Goal: Understand process/instructions

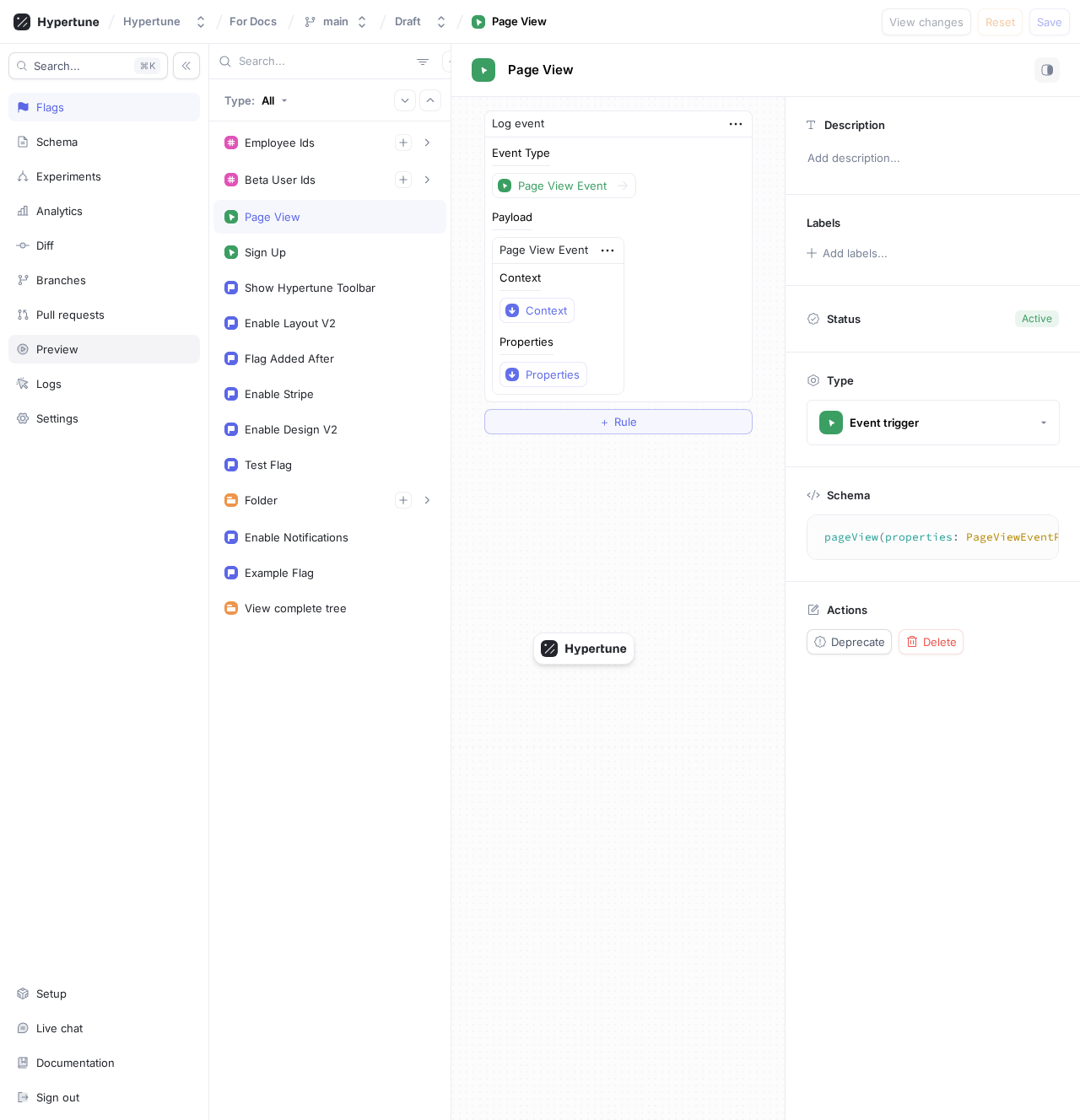
click at [76, 352] on div "Preview" at bounding box center [57, 350] width 43 height 14
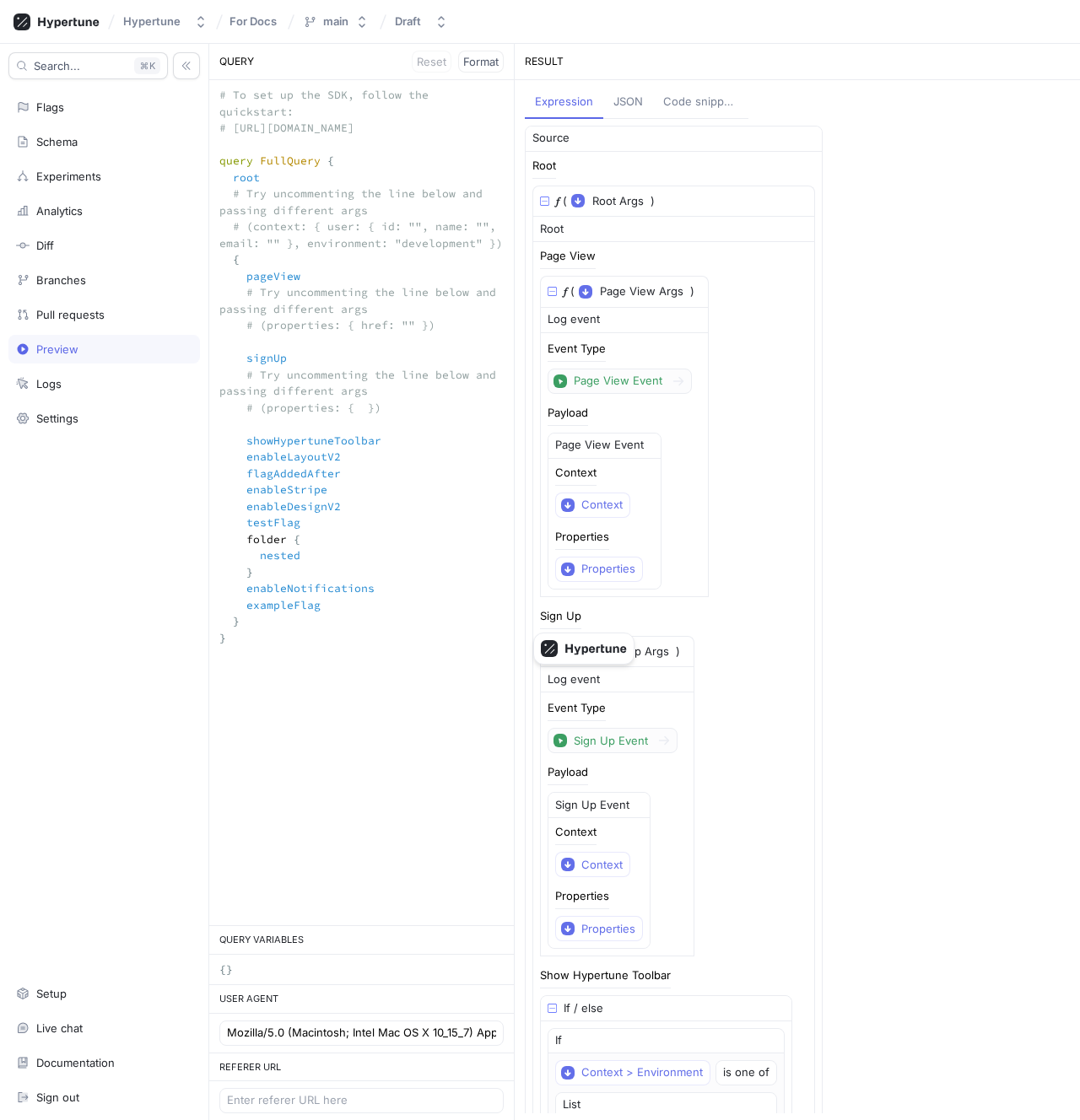
click at [753, 551] on div "Page View 𝑓 ( Page View Args ▾ {} ▸ properties: PageViewEventProperties ) Log e…" at bounding box center [673, 424] width 267 height 347
click at [622, 352] on div "properties: PageViewEventProperties" at bounding box center [702, 344] width 193 height 16
click at [736, 481] on div "Page View 𝑓 ( Page View Args ▾ {} ▾ properties: PageViewEventProperties ◦ href:…" at bounding box center [673, 424] width 267 height 347
click at [648, 709] on div "properties: SignUpEventProperties" at bounding box center [695, 704] width 179 height 16
click at [778, 567] on div "Page View 𝑓 ( Page View Args ▾ {} ▾ properties: PageViewEventProperties ◦ href:…" at bounding box center [673, 424] width 267 height 347
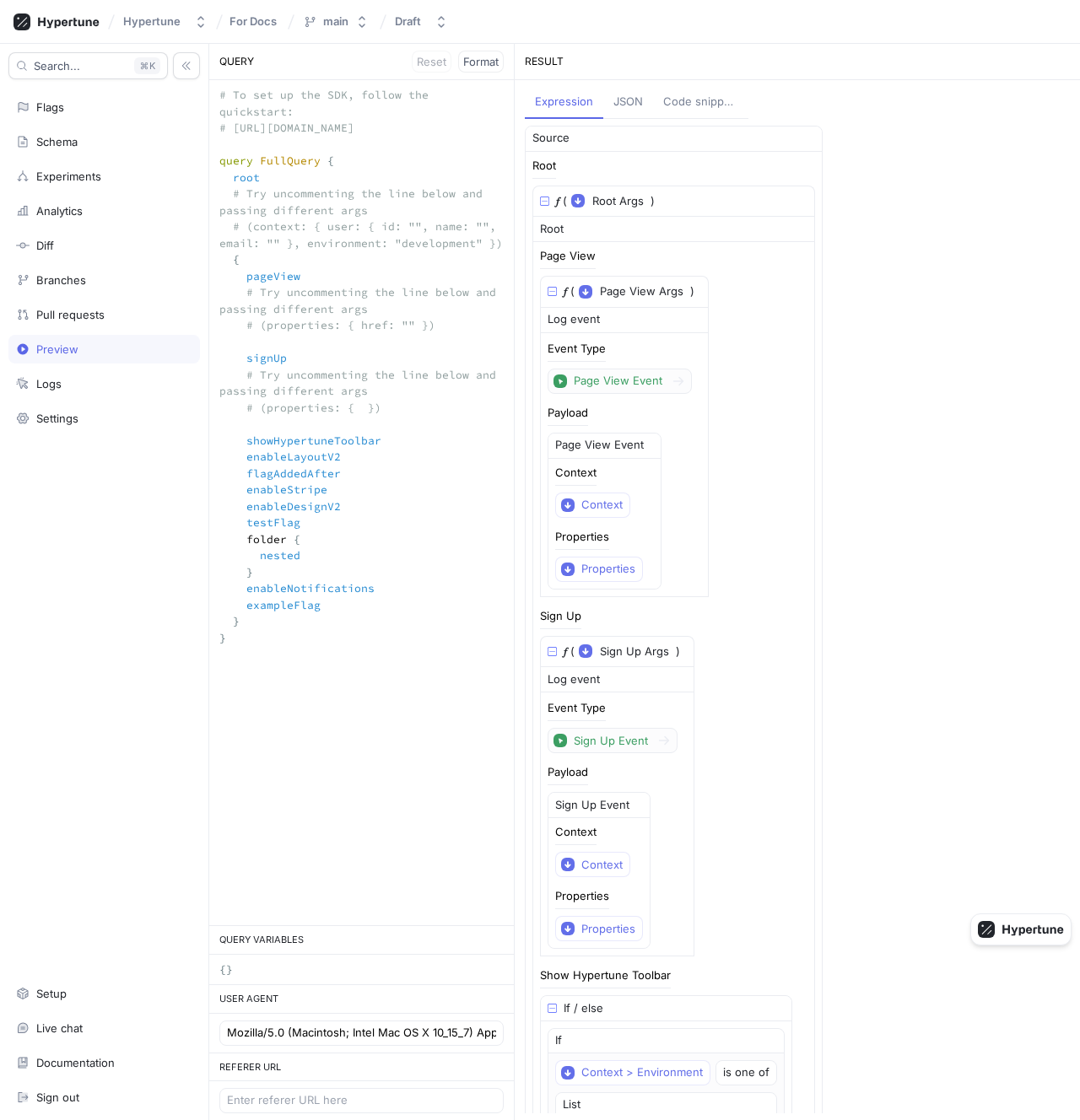
click at [304, 327] on textarea "# To set up the SDK, follow the quickstart: # [URL][DOMAIN_NAME] query FullQuer…" at bounding box center [361, 375] width 304 height 590
click at [304, 325] on textarea "# To set up the SDK, follow the quickstart: # [URL][DOMAIN_NAME] query FullQuer…" at bounding box center [361, 375] width 304 height 590
click at [486, 66] on span "Format" at bounding box center [481, 62] width 36 height 10
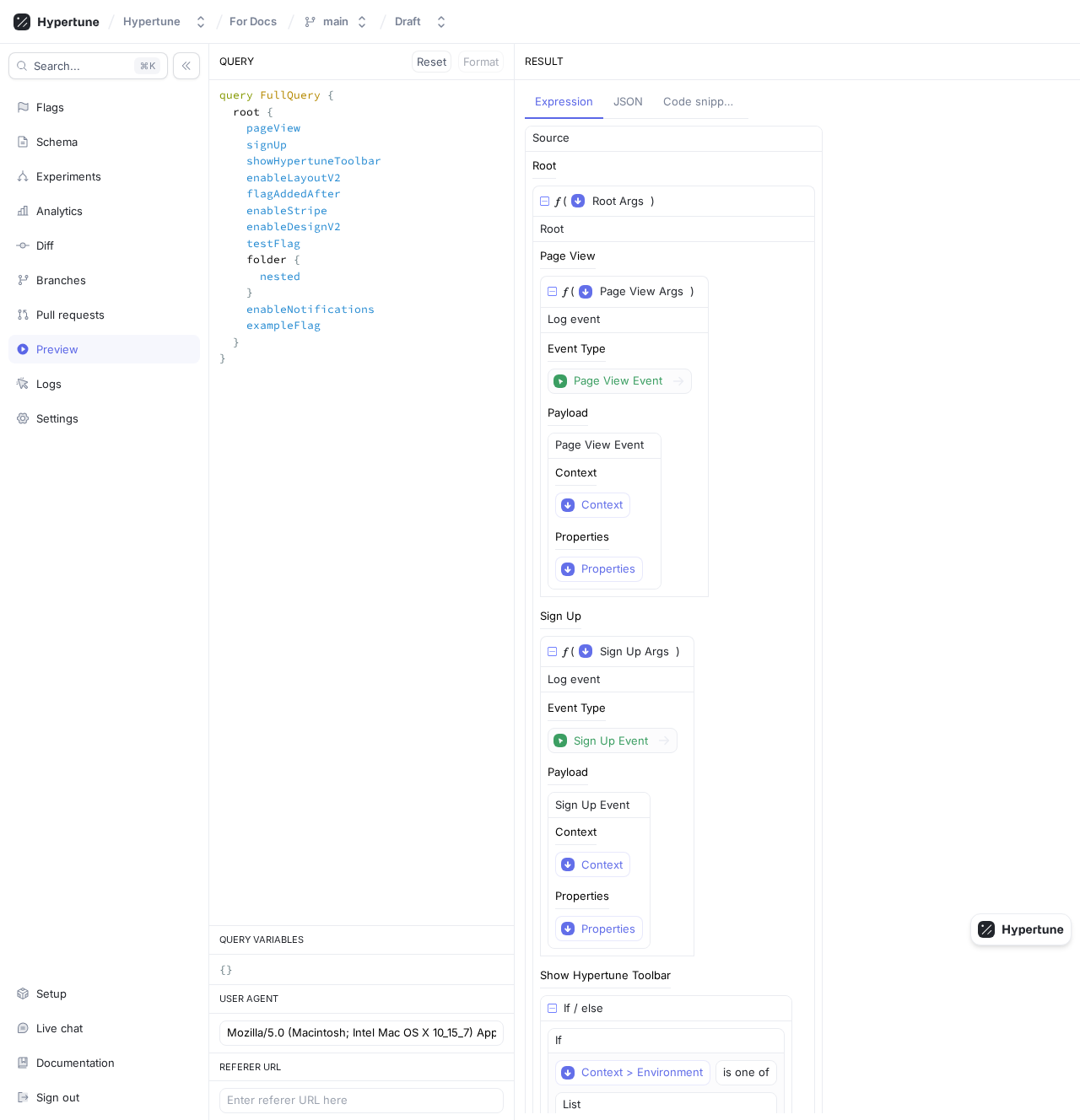
click at [372, 290] on textarea "query FullQuery { root { pageView signUp showHypertuneToolbar enableLayoutV2 fl…" at bounding box center [361, 243] width 304 height 326
click at [349, 398] on textarea "query FullQuery { root { pageView signUp showHypertuneToolbar enableLayoutV2 fl…" at bounding box center [361, 243] width 304 height 326
click at [346, 414] on div "query FullQuery { root { pageView signUp showHypertuneToolbar enableLayoutV2 fl…" at bounding box center [361, 502] width 304 height 845
click at [276, 352] on textarea "query FullQuery { root { pageView signUp showHypertuneToolbar enableLayoutV2 fl…" at bounding box center [361, 243] width 304 height 326
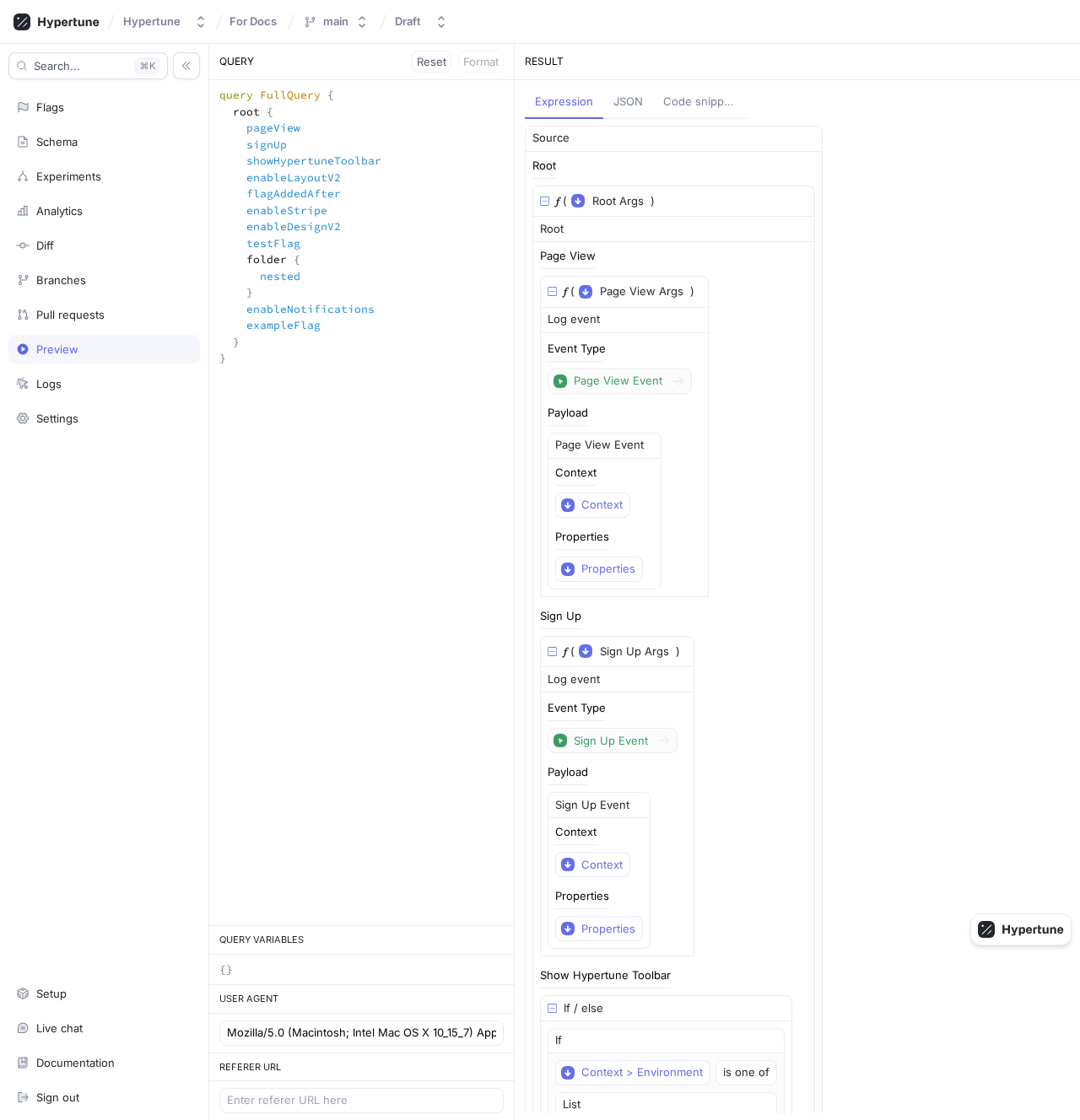
click at [265, 383] on textarea "query FullQuery { root { pageView signUp showHypertuneToolbar enableLayoutV2 fl…" at bounding box center [361, 243] width 304 height 326
type textarea "query FullQuery { root { pageView signUp showHypertuneToolbar enableLayoutV2 fl…"
click at [700, 98] on div "Code snippets" at bounding box center [700, 102] width 75 height 16
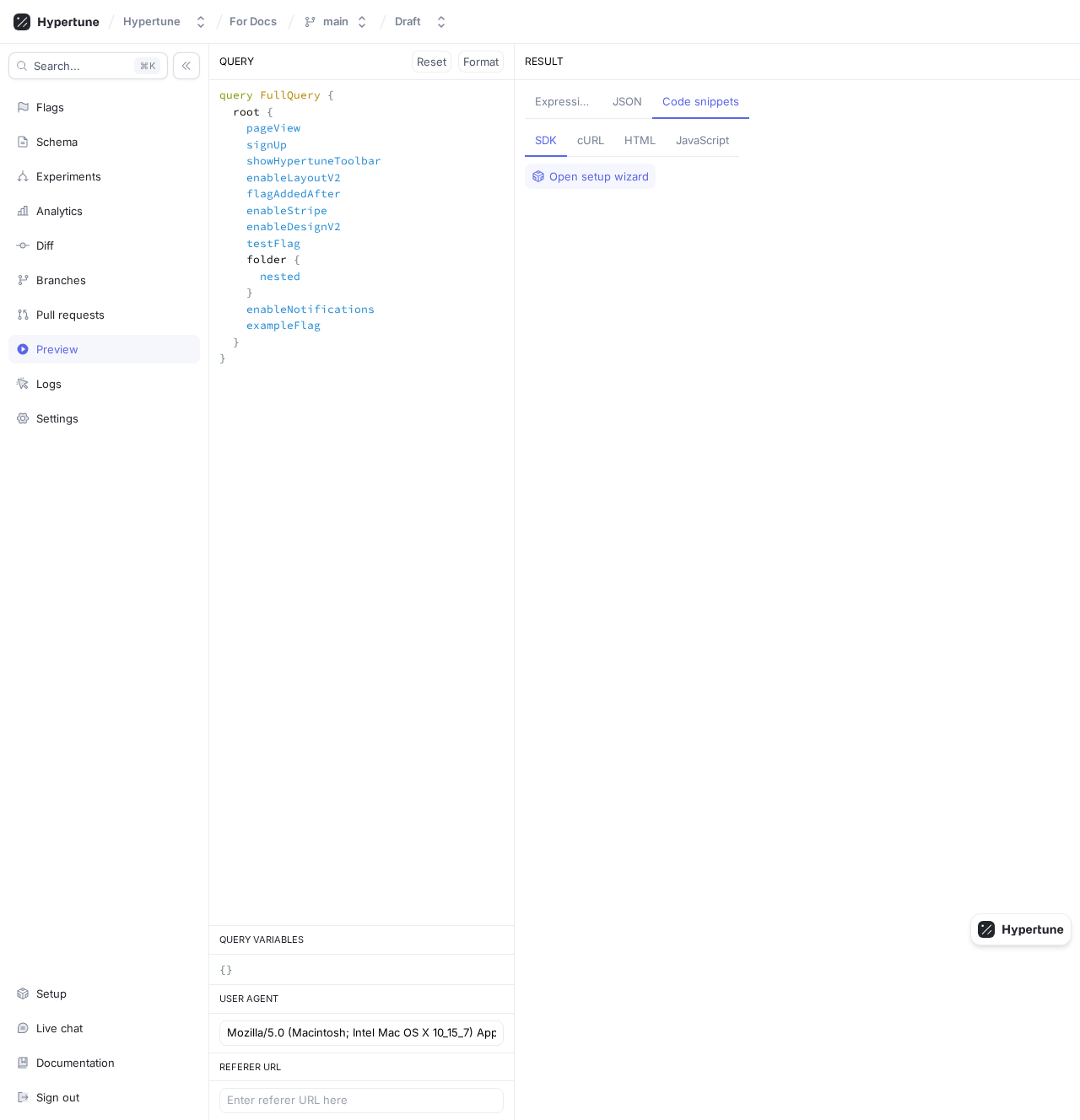
click at [600, 136] on div "cURL" at bounding box center [590, 141] width 27 height 16
click at [633, 108] on div "JSON" at bounding box center [627, 102] width 29 height 16
click at [585, 108] on div "Expression" at bounding box center [563, 102] width 56 height 16
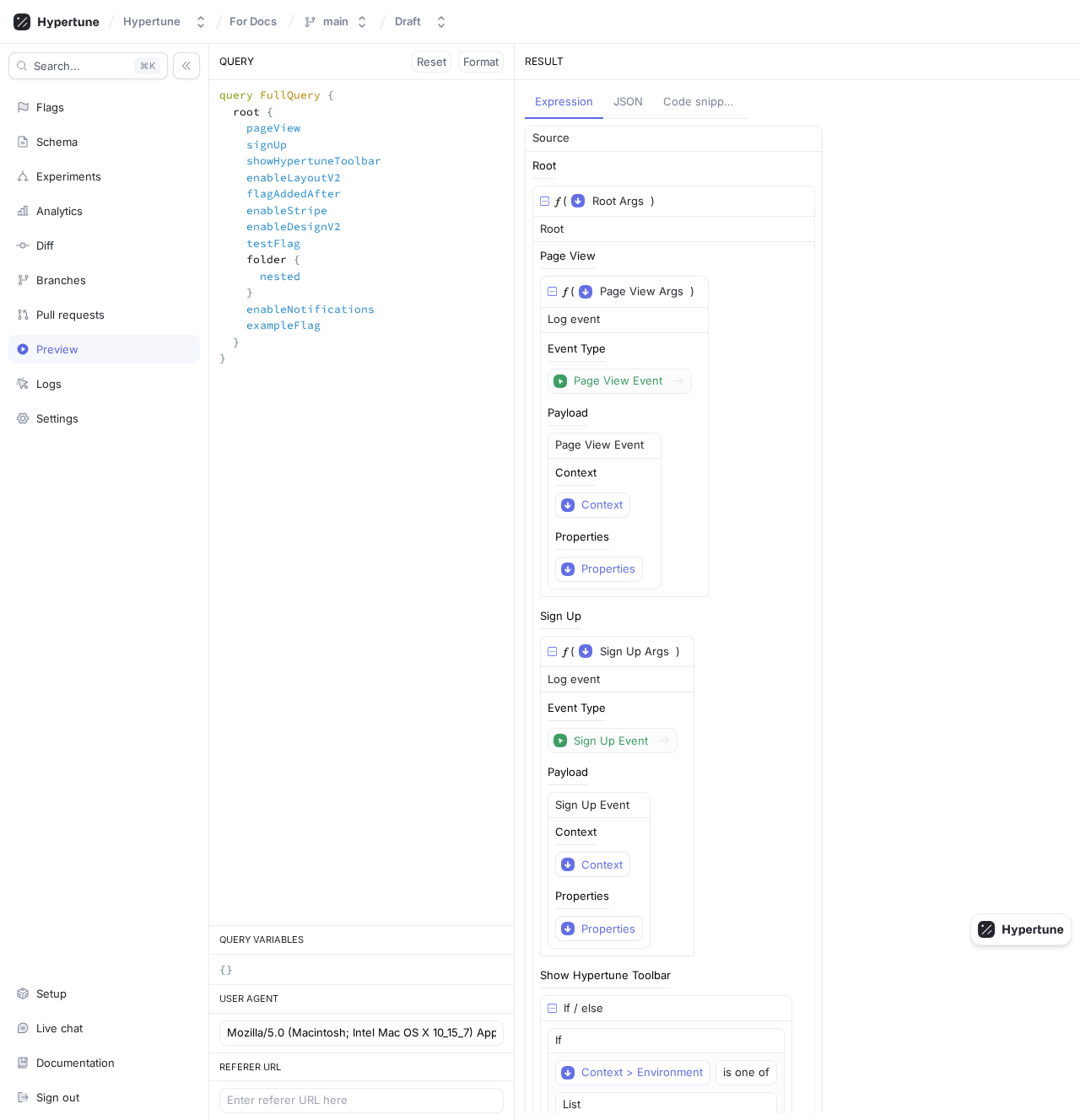
click at [677, 104] on div "Code snippets" at bounding box center [700, 102] width 75 height 16
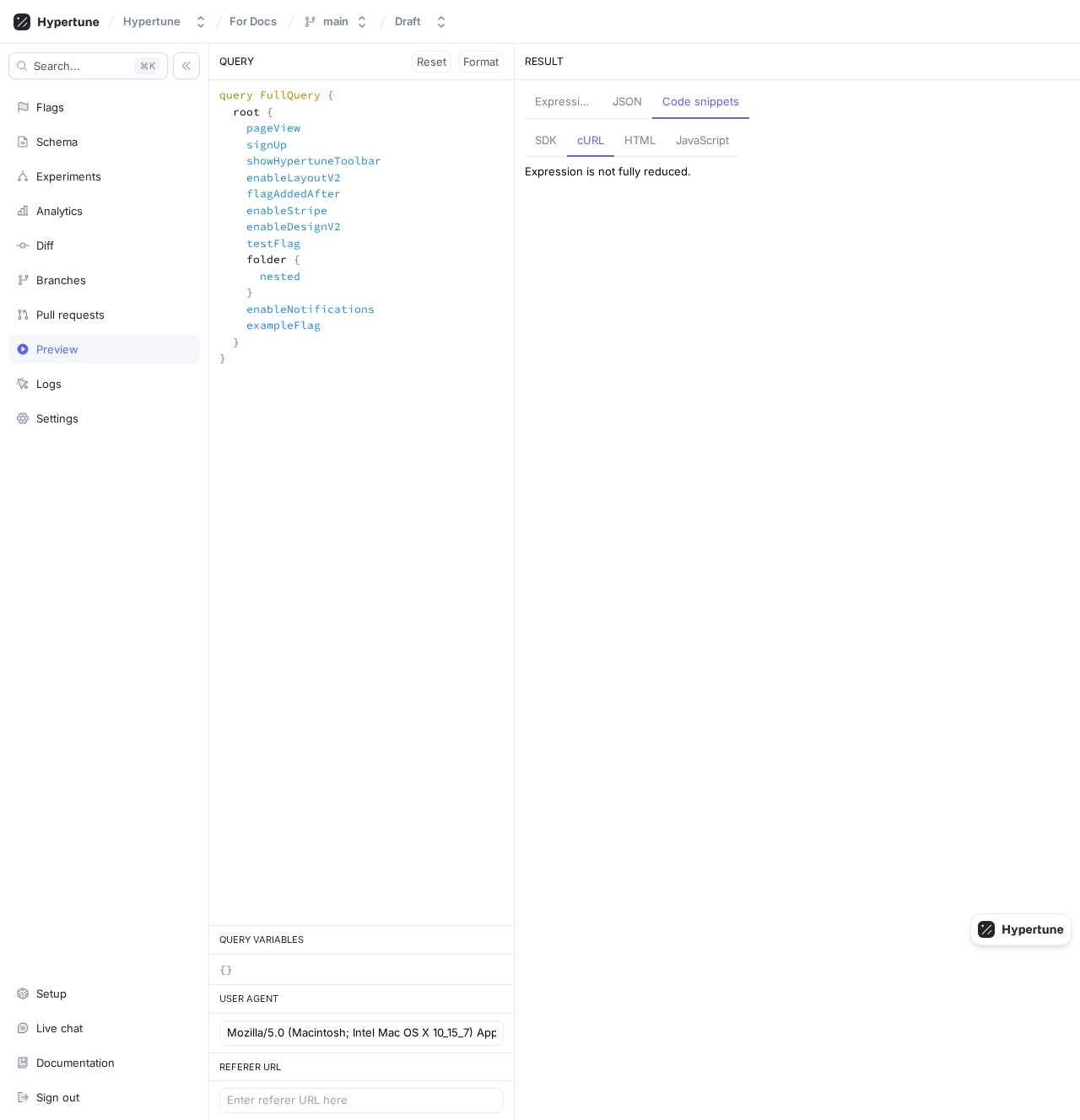
click at [630, 104] on div "JSON" at bounding box center [627, 102] width 29 height 16
click at [586, 104] on div "Expression" at bounding box center [563, 102] width 56 height 16
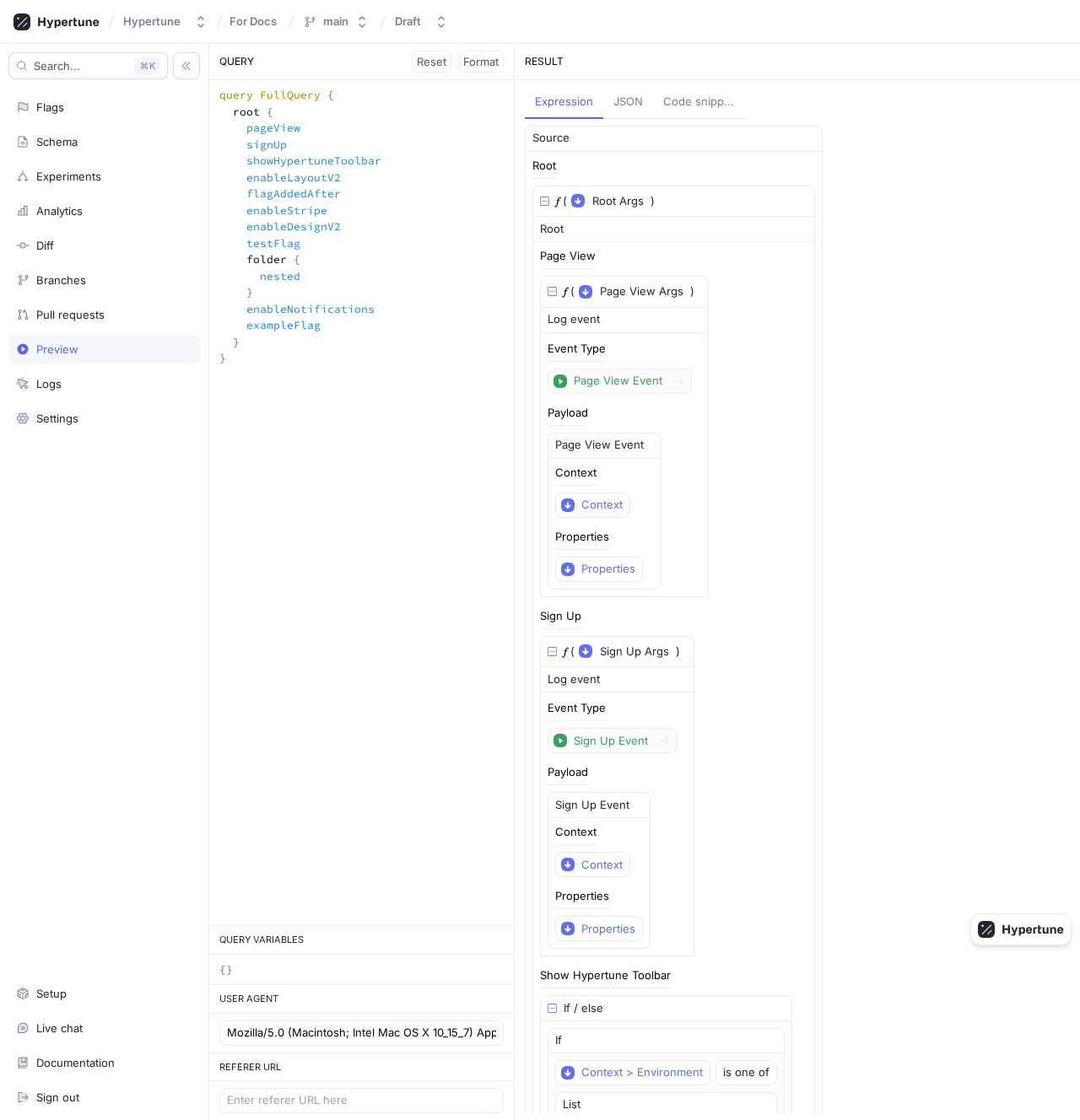
click at [707, 102] on div "Code snippets" at bounding box center [700, 102] width 75 height 16
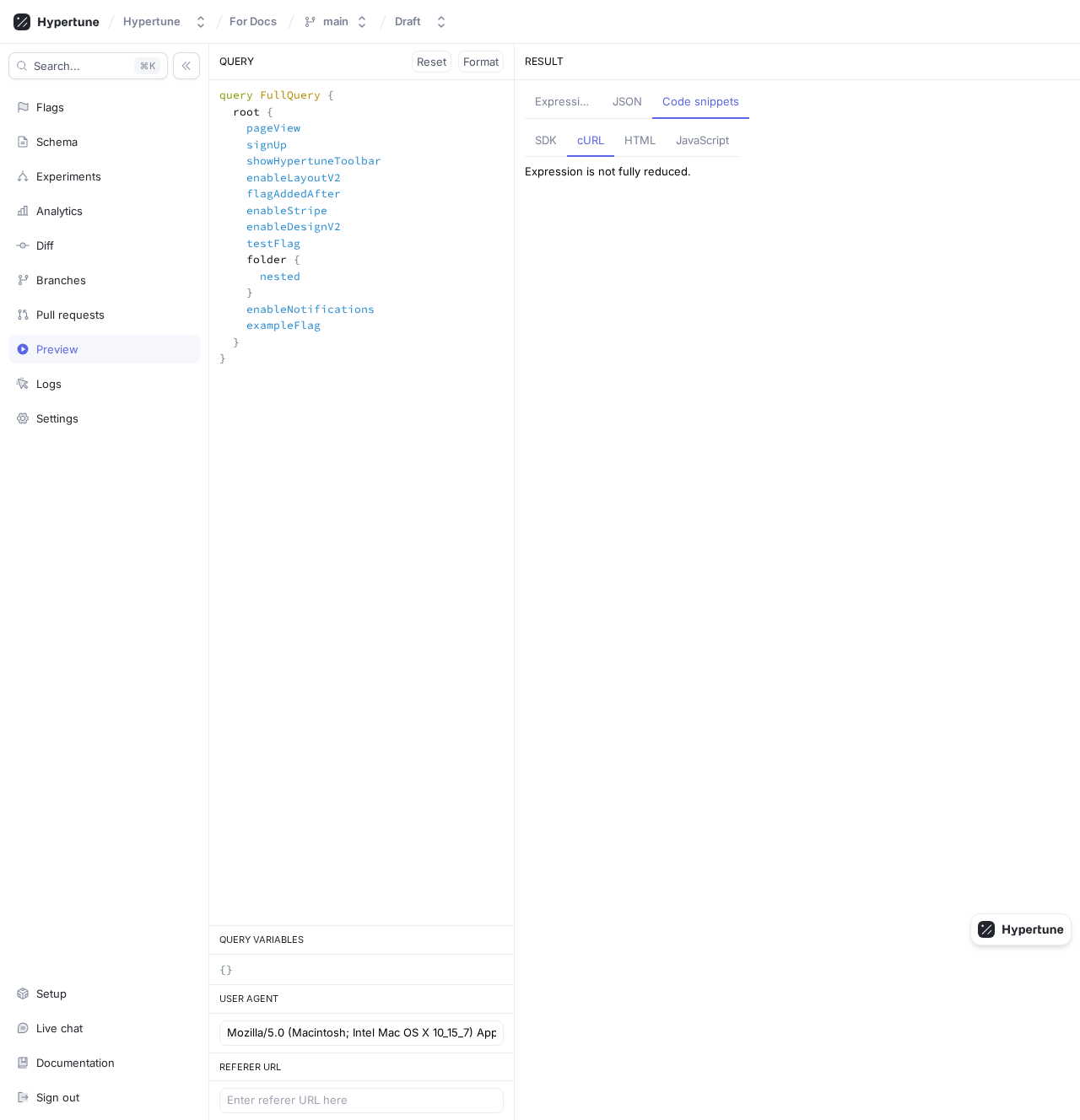
click at [561, 142] on button "SDK" at bounding box center [546, 141] width 43 height 32
click at [586, 142] on div "cURL" at bounding box center [590, 141] width 27 height 16
click at [559, 140] on button "SDK" at bounding box center [546, 141] width 43 height 32
click at [578, 181] on span "Open setup wizard" at bounding box center [599, 176] width 100 height 10
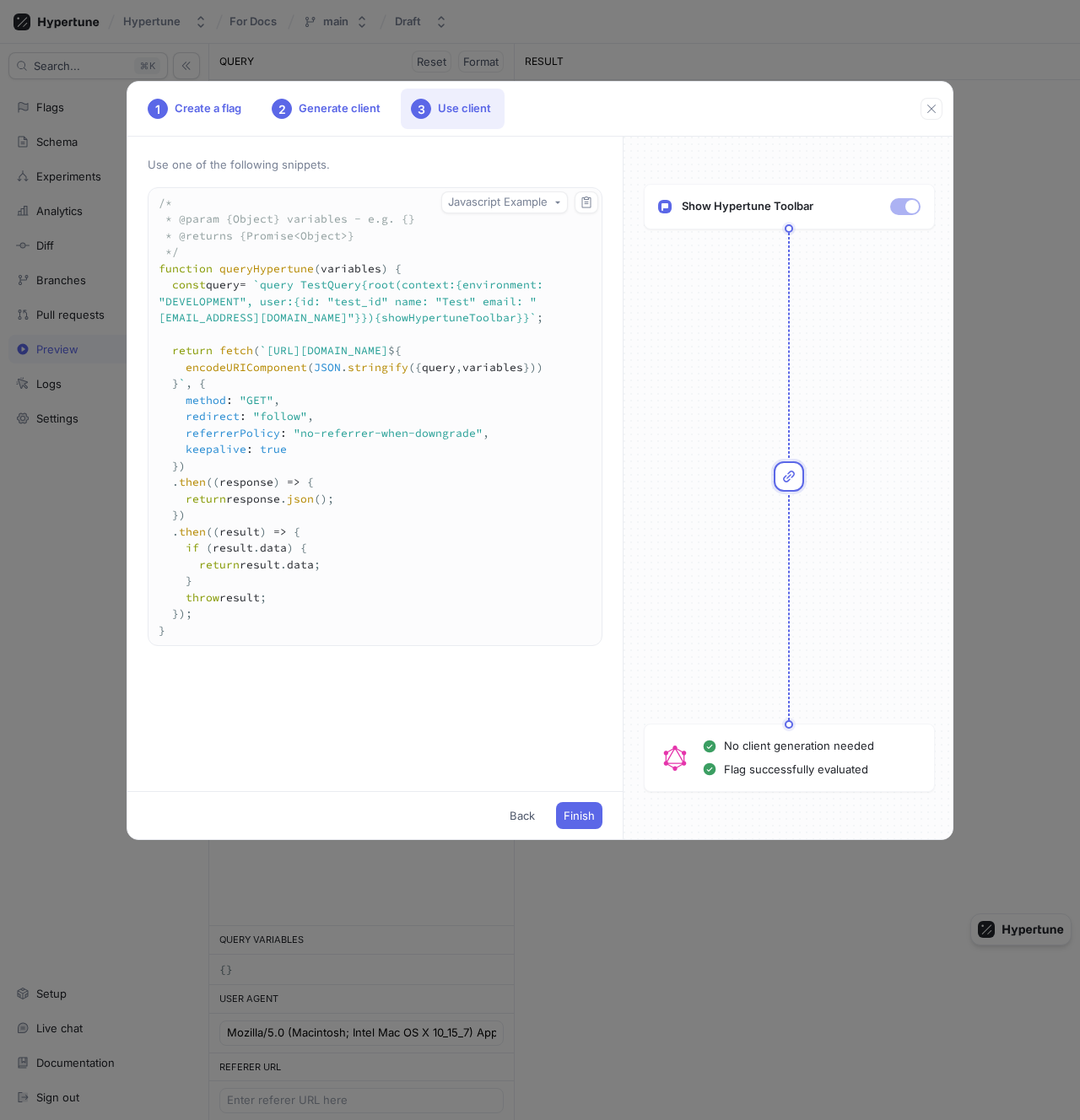
click at [717, 42] on div "1 Create a flag 2 Generate client 3 Use client Use one of the following snippet…" at bounding box center [540, 560] width 1080 height 1120
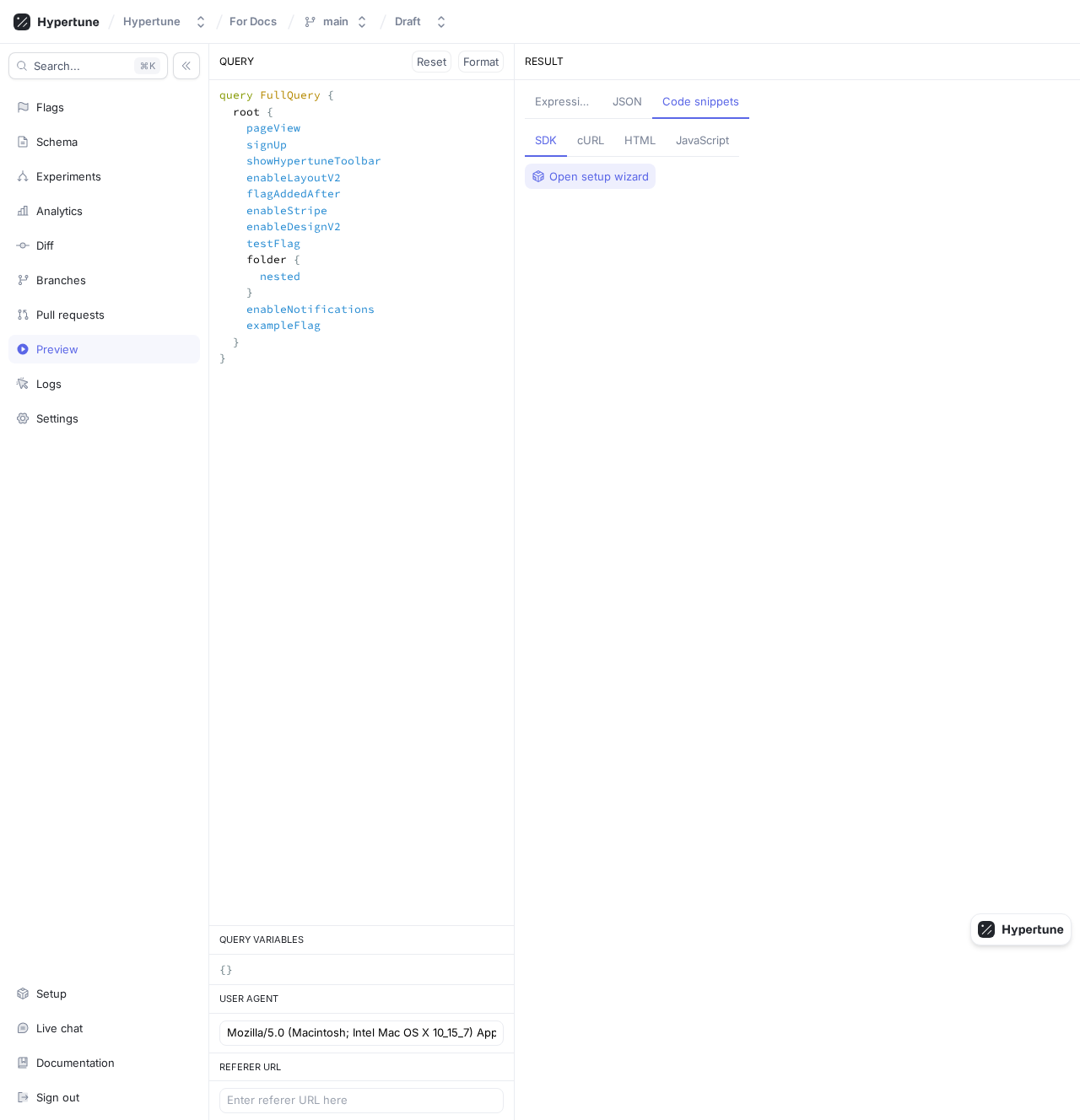
click at [602, 167] on button "Open setup wizard" at bounding box center [590, 176] width 131 height 25
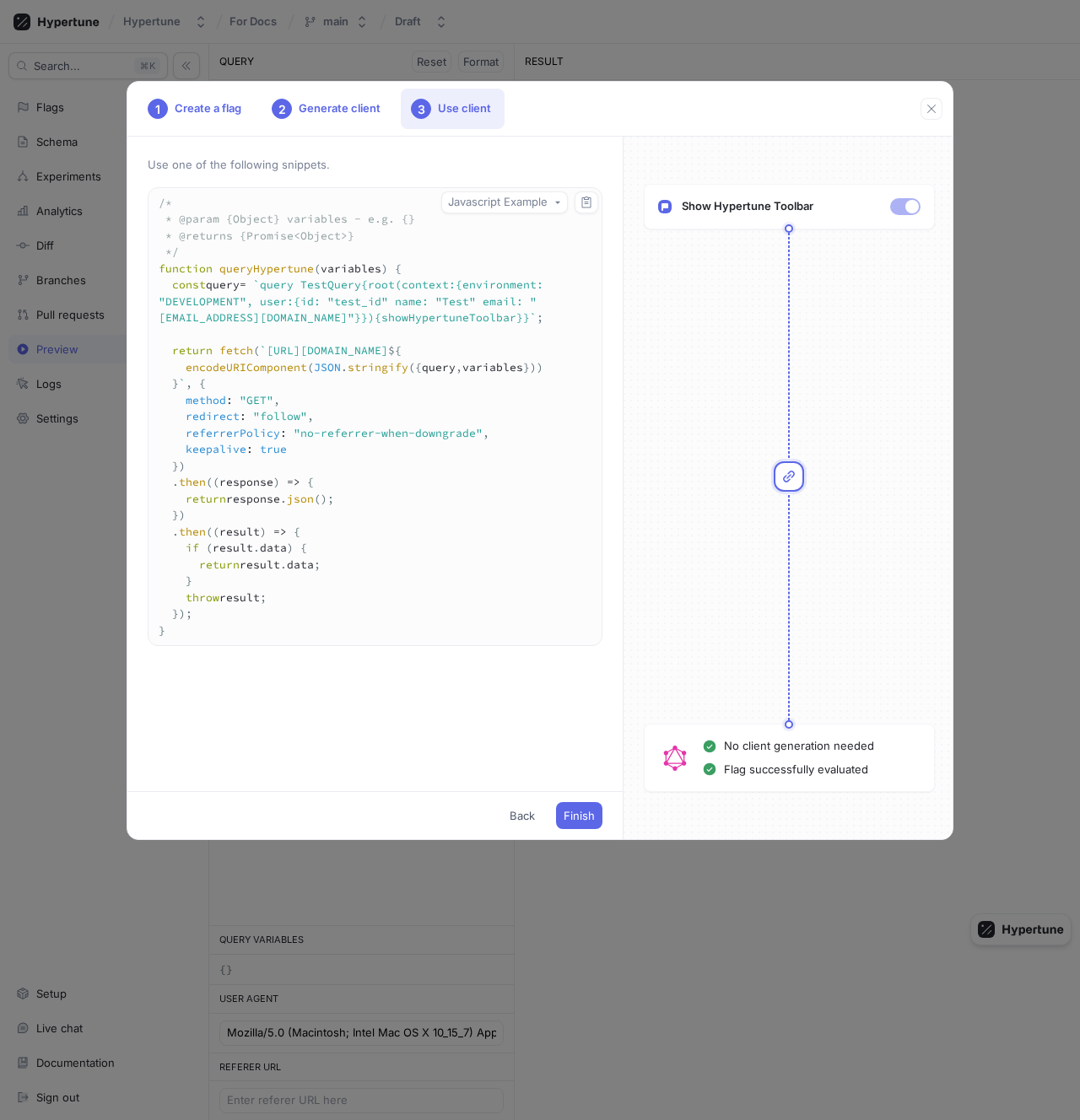
drag, startPoint x: 270, startPoint y: 288, endPoint x: 428, endPoint y: 325, distance: 162.3
click at [428, 325] on textarea "/* * @param {Object} variables - e.g. {} * @returns {Promise<Object>} */ functi…" at bounding box center [375, 417] width 453 height 458
click at [432, 327] on textarea "/* * @param {Object} variables - e.g. {} * @returns {Promise<Object>} */ functi…" at bounding box center [375, 417] width 453 height 458
drag, startPoint x: 429, startPoint y: 322, endPoint x: 271, endPoint y: 291, distance: 161.0
click at [271, 291] on textarea "/* * @param {Object} variables - e.g. {} * @returns {Promise<Object>} */ functi…" at bounding box center [375, 417] width 453 height 458
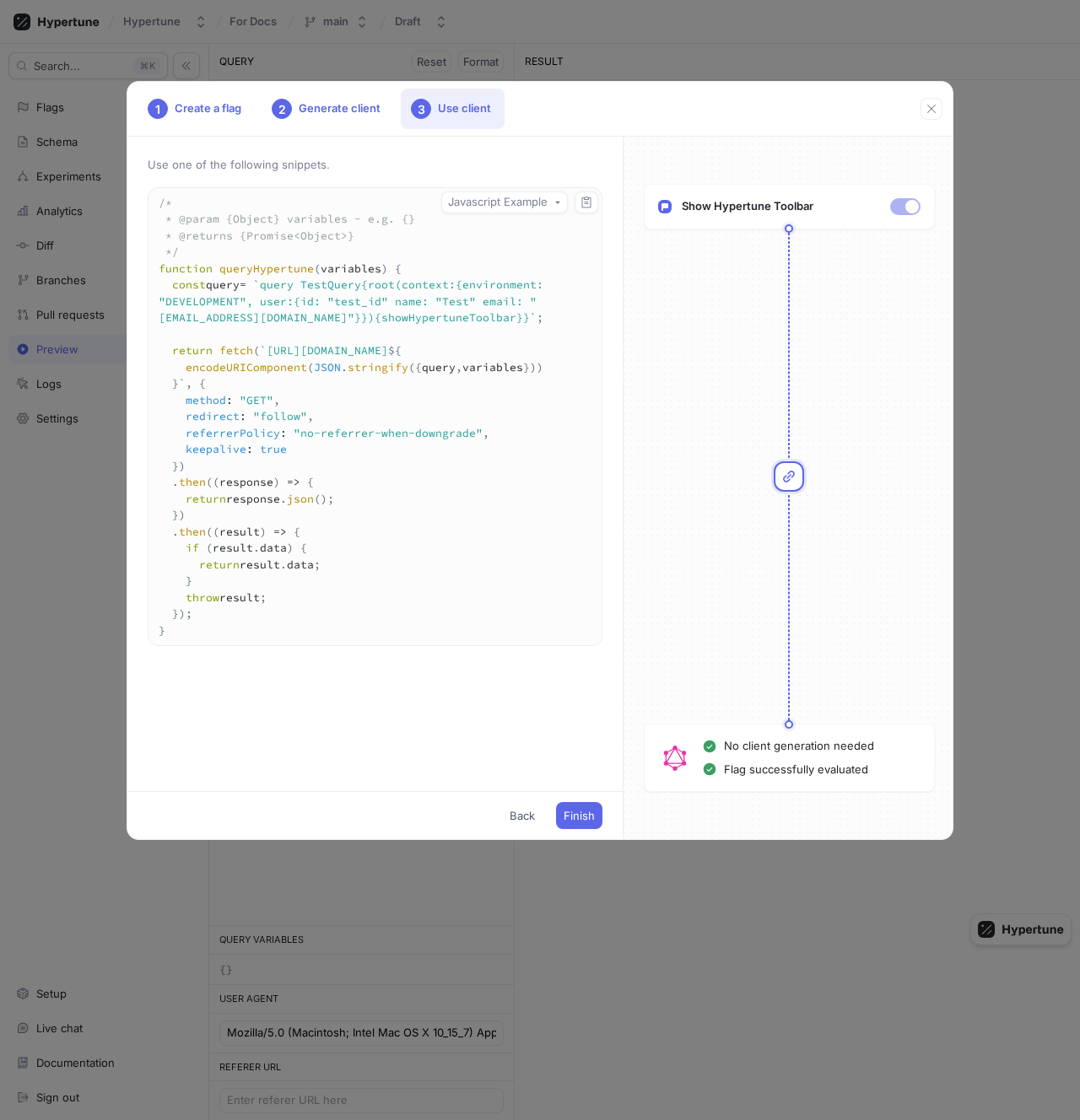
click at [598, 86] on div "1 Create a flag 2 Generate client 3 Use client" at bounding box center [540, 108] width 825 height 55
click at [756, 26] on div "1 Create a flag 2 Generate client 3 Use client Use one of the following snippet…" at bounding box center [540, 560] width 1080 height 1120
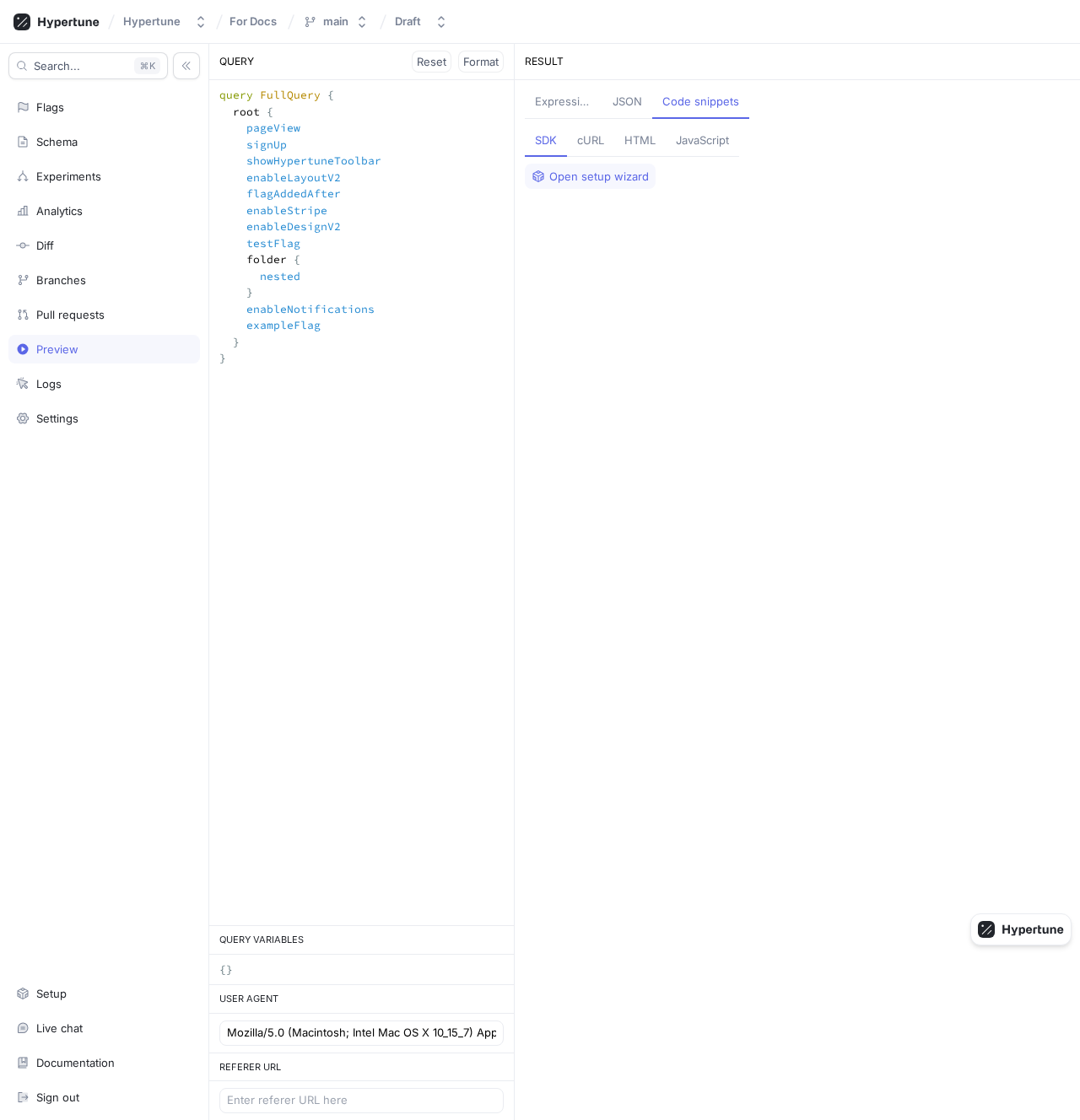
click at [465, 158] on textarea "query FullQuery { root { pageView signUp showHypertuneToolbar enableLayoutV2 fl…" at bounding box center [361, 226] width 304 height 293
click at [623, 171] on span "Open setup wizard" at bounding box center [599, 176] width 100 height 10
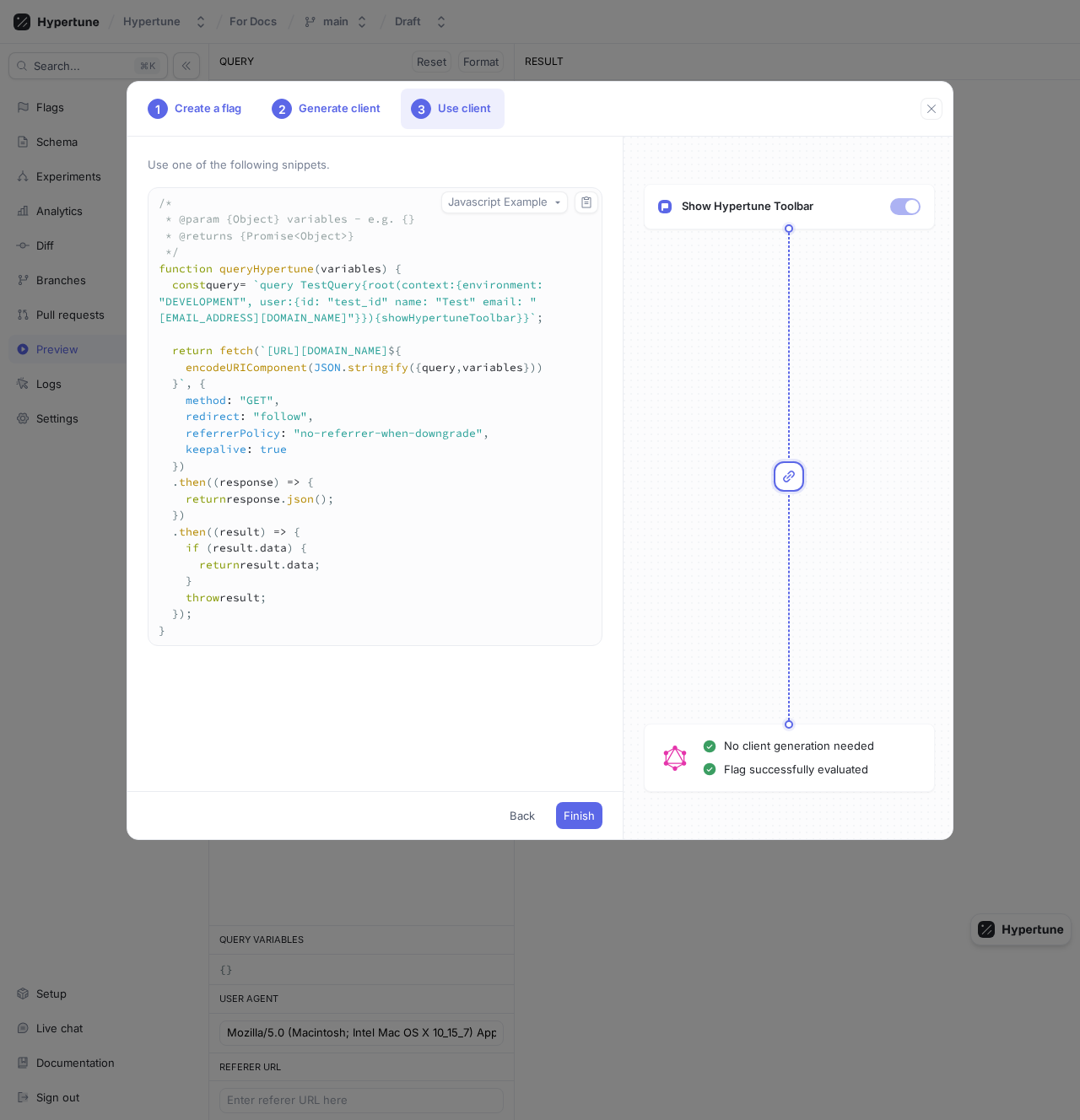
drag, startPoint x: 272, startPoint y: 289, endPoint x: 429, endPoint y: 314, distance: 159.0
click at [429, 314] on textarea "/* * @param {Object} variables - e.g. {} * @returns {Promise<Object>} */ functi…" at bounding box center [375, 417] width 453 height 458
click at [299, 598] on textarea "/* * @param {Object} variables - e.g. {} * @returns {Promise<Object>} */ functi…" at bounding box center [375, 417] width 453 height 458
click at [580, 185] on div "Use one of the following snippets. Javascript Example /* * @param {Object} vari…" at bounding box center [375, 464] width 495 height 655
